Goal: Transaction & Acquisition: Download file/media

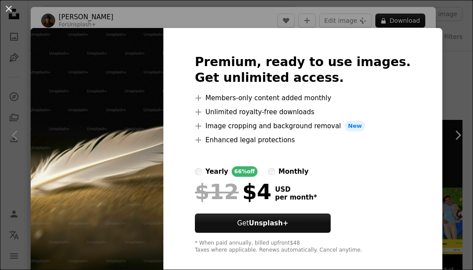
scroll to position [5891, 0]
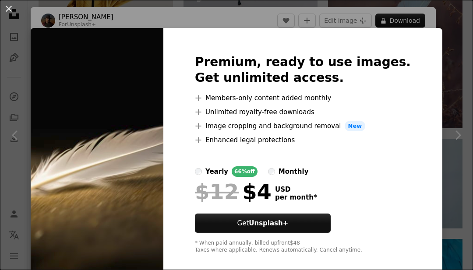
click at [128, 221] on img at bounding box center [97, 154] width 133 height 253
click at [130, 229] on img at bounding box center [97, 154] width 133 height 253
click at [126, 219] on img at bounding box center [97, 154] width 133 height 253
click at [138, 142] on img at bounding box center [97, 154] width 133 height 253
click at [133, 144] on img at bounding box center [97, 154] width 133 height 253
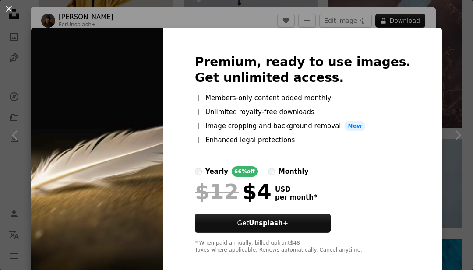
click at [62, 169] on img at bounding box center [97, 154] width 133 height 253
click at [97, 229] on img at bounding box center [97, 154] width 133 height 253
click at [94, 228] on img at bounding box center [97, 154] width 133 height 253
click at [12, 4] on button "An X shape" at bounding box center [9, 9] width 11 height 11
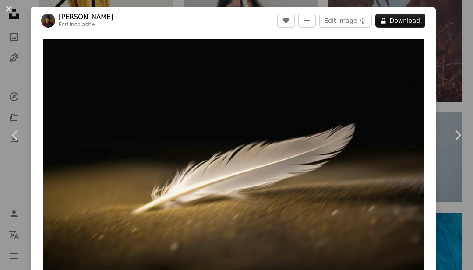
scroll to position [5919, 0]
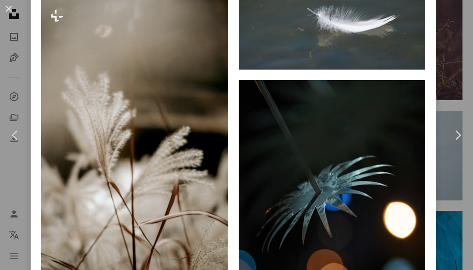
scroll to position [2167, 0]
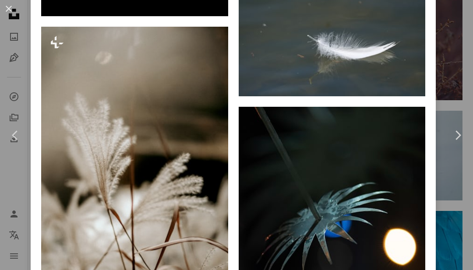
click at [399, 77] on img at bounding box center [332, 34] width 187 height 125
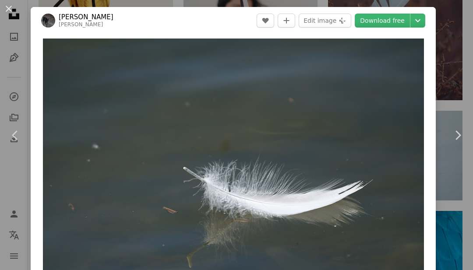
click at [410, 19] on link "Download free" at bounding box center [382, 21] width 55 height 14
click at [425, 22] on icon "Chevron down" at bounding box center [418, 20] width 14 height 11
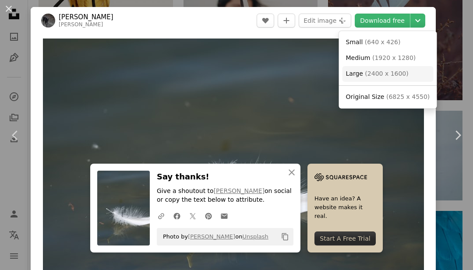
click at [354, 76] on span "Large" at bounding box center [354, 73] width 17 height 7
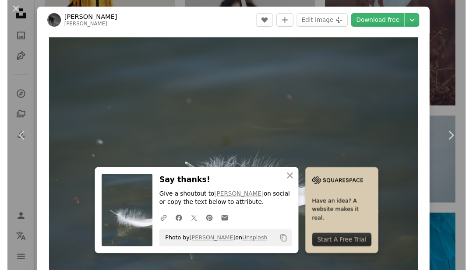
scroll to position [5919, 0]
